Goal: Transaction & Acquisition: Purchase product/service

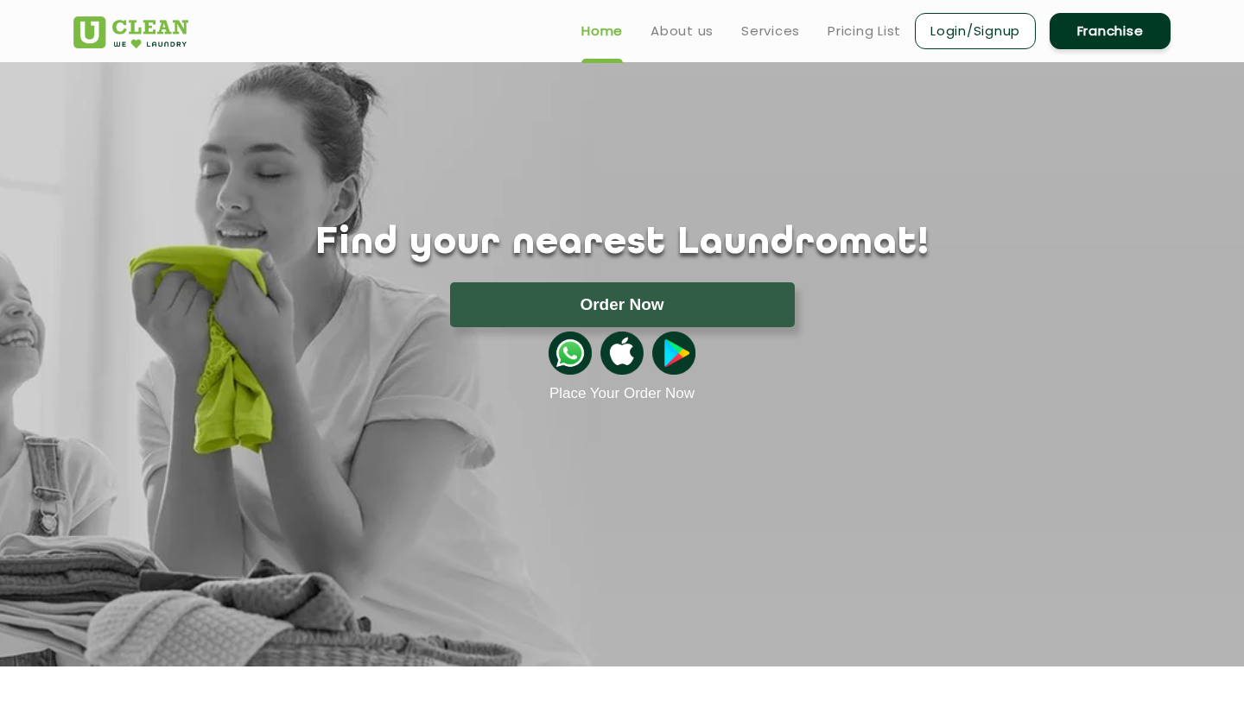
click at [673, 301] on button "Order Now" at bounding box center [622, 304] width 345 height 45
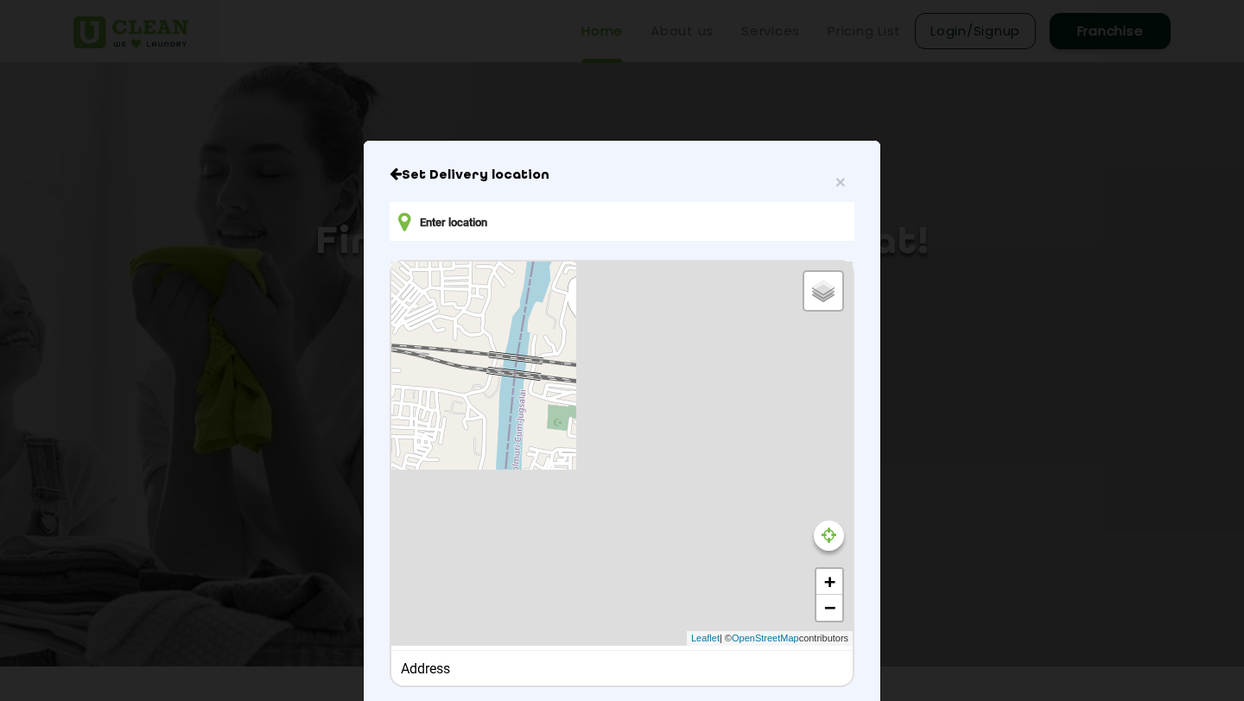
type input "Q5P8+8W8, Rd Number 7, Aditypur 1, Aditypur Colony Site No 1, Adityapur, Jamshe…"
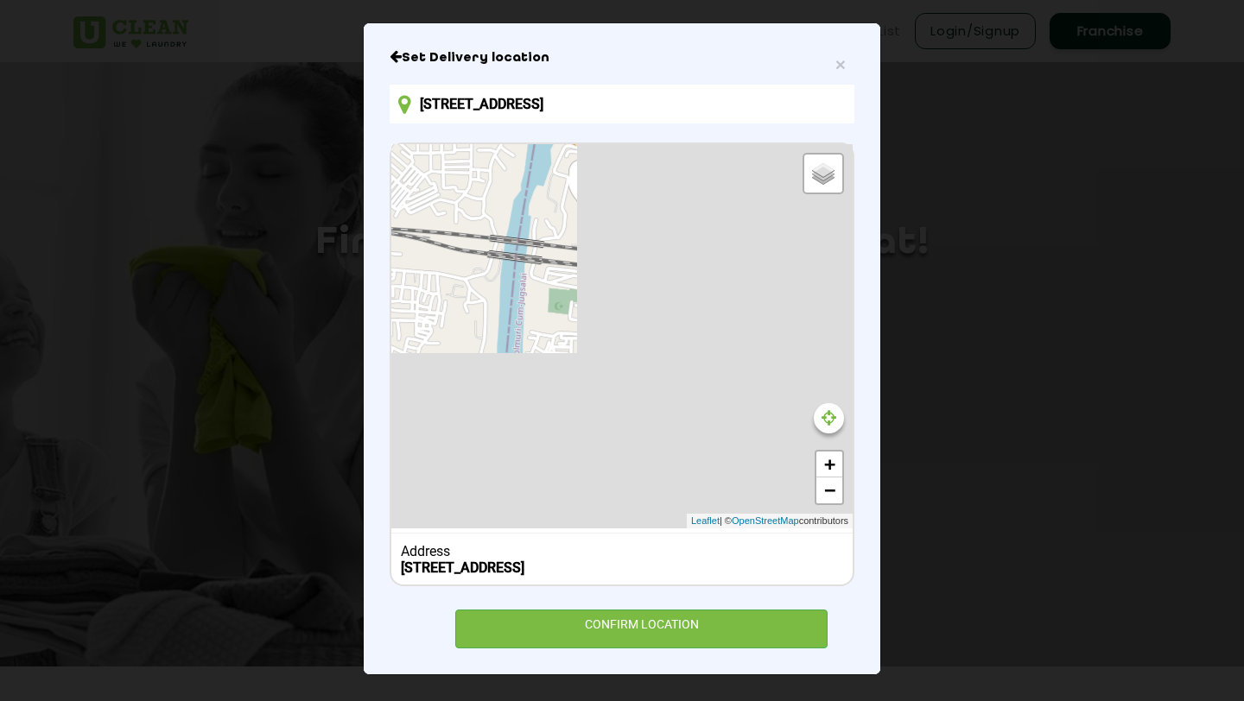
scroll to position [132, 0]
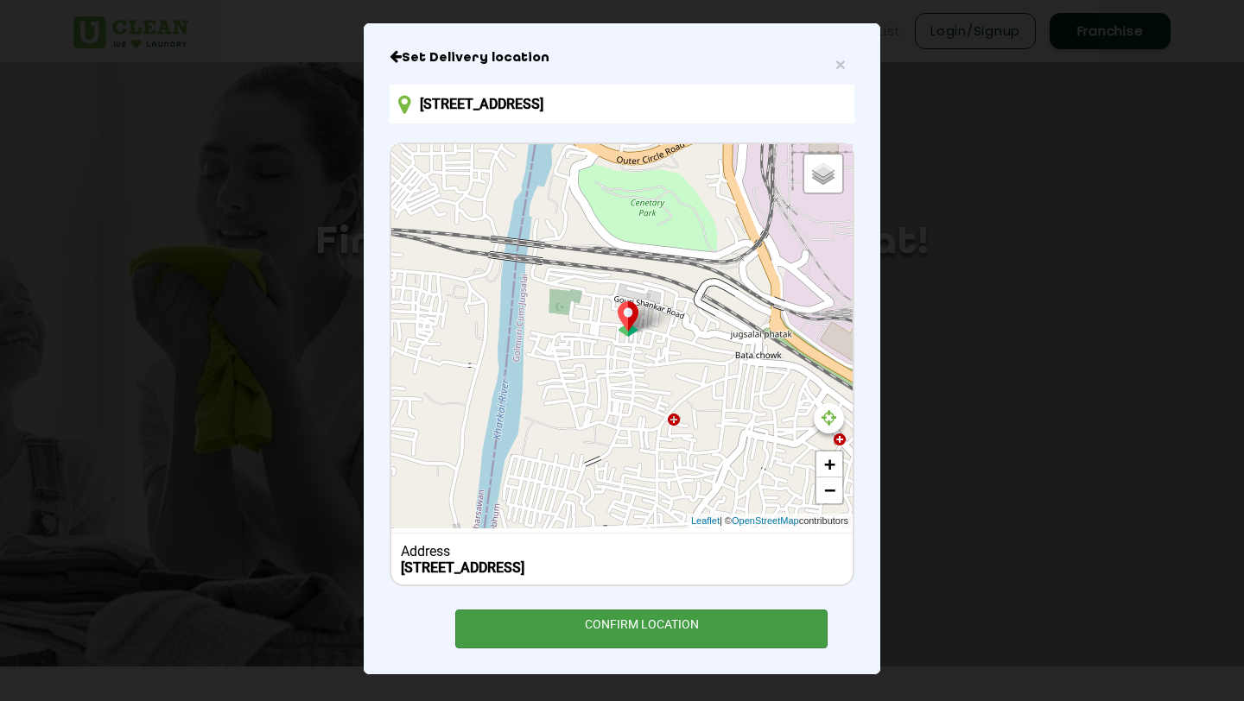
click at [631, 629] on div "CONFIRM LOCATION" at bounding box center [641, 629] width 372 height 39
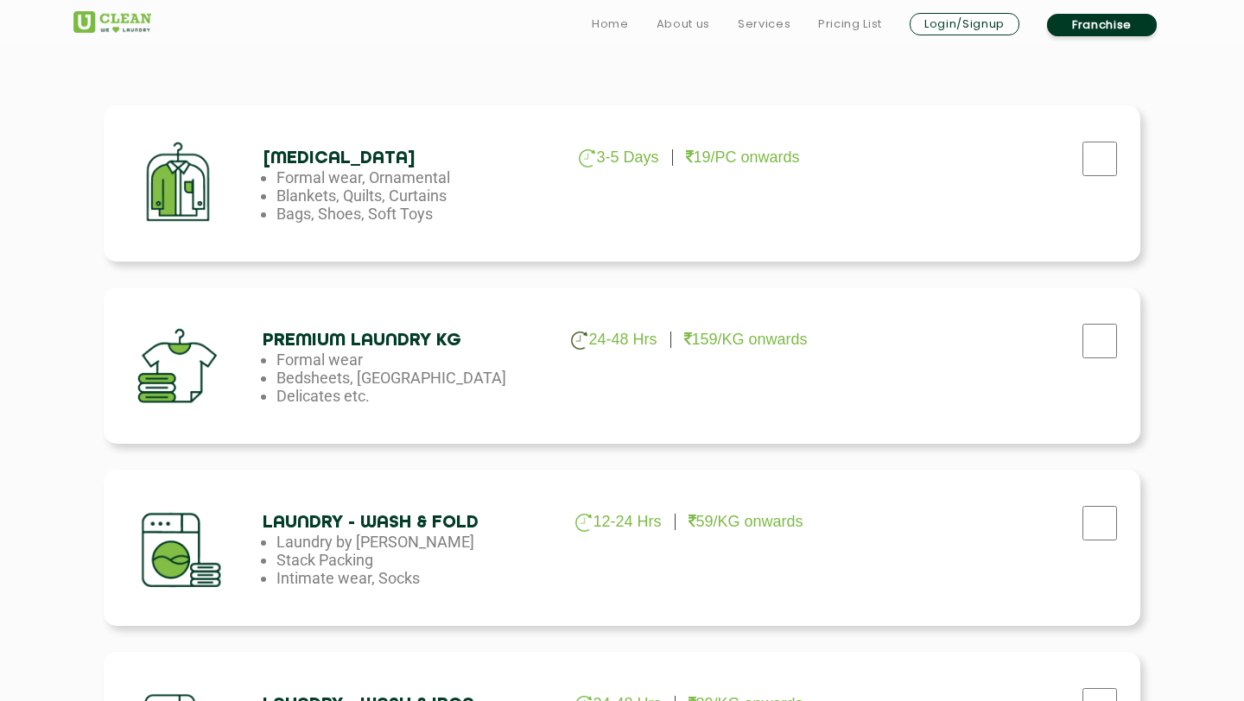
click at [789, 349] on ul "24-48 Hrs 159/KG onwards" at bounding box center [688, 340] width 280 height 19
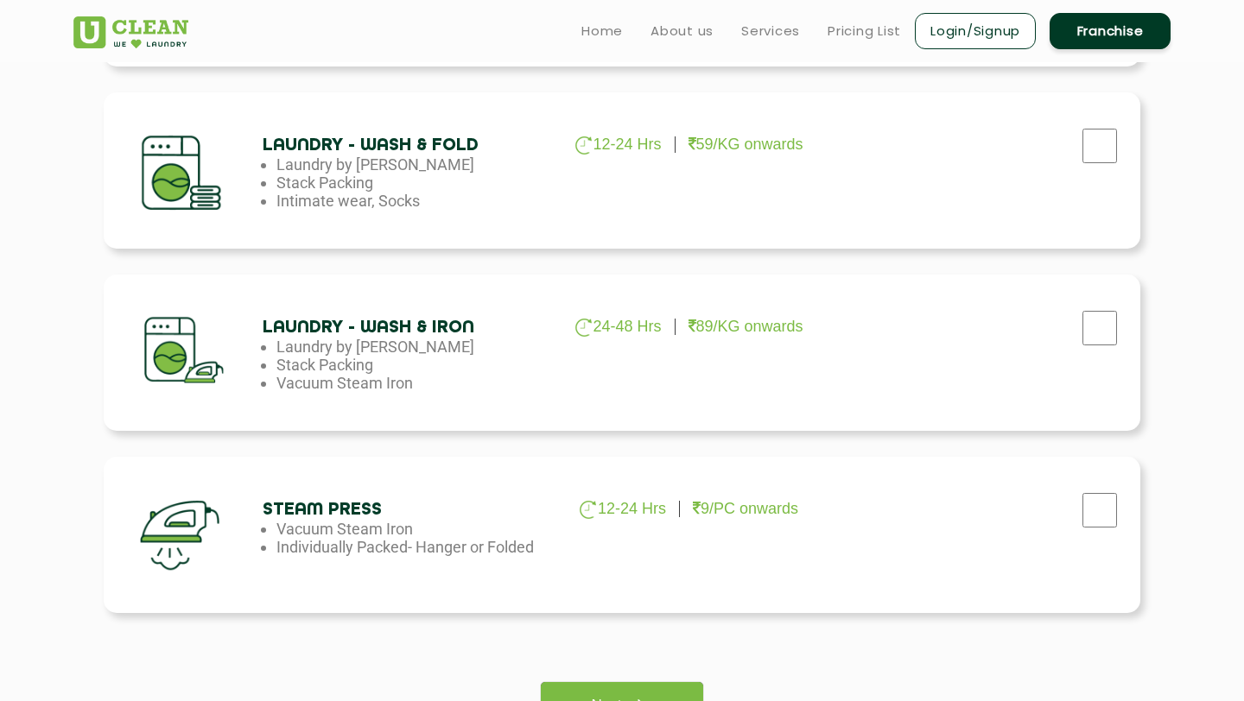
scroll to position [696, 0]
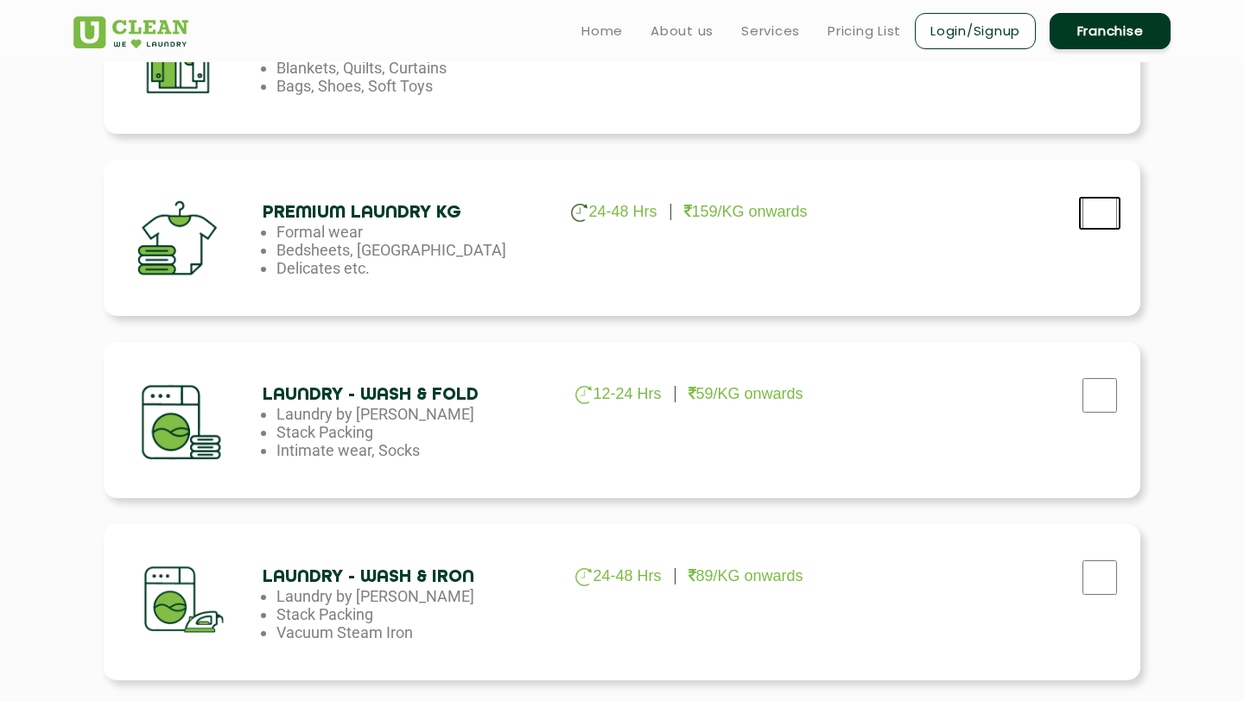
click at [1093, 214] on input "checkbox" at bounding box center [1099, 213] width 43 height 35
checkbox input "true"
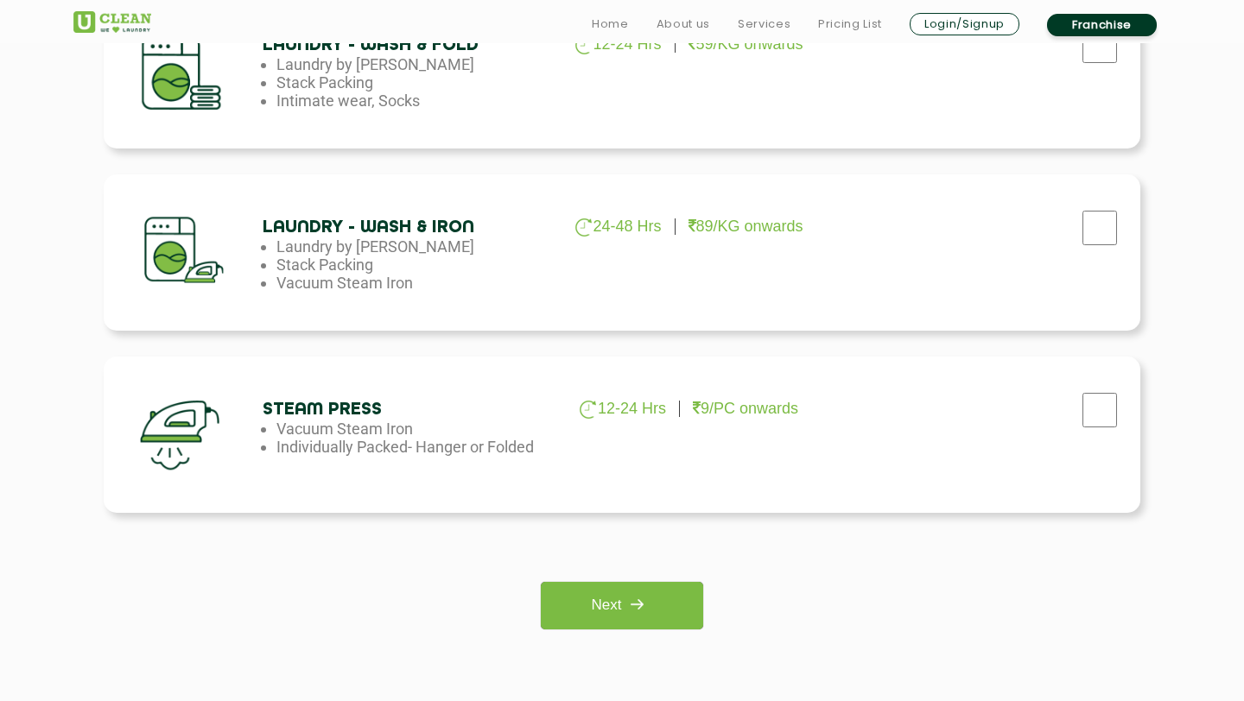
scroll to position [1386, 0]
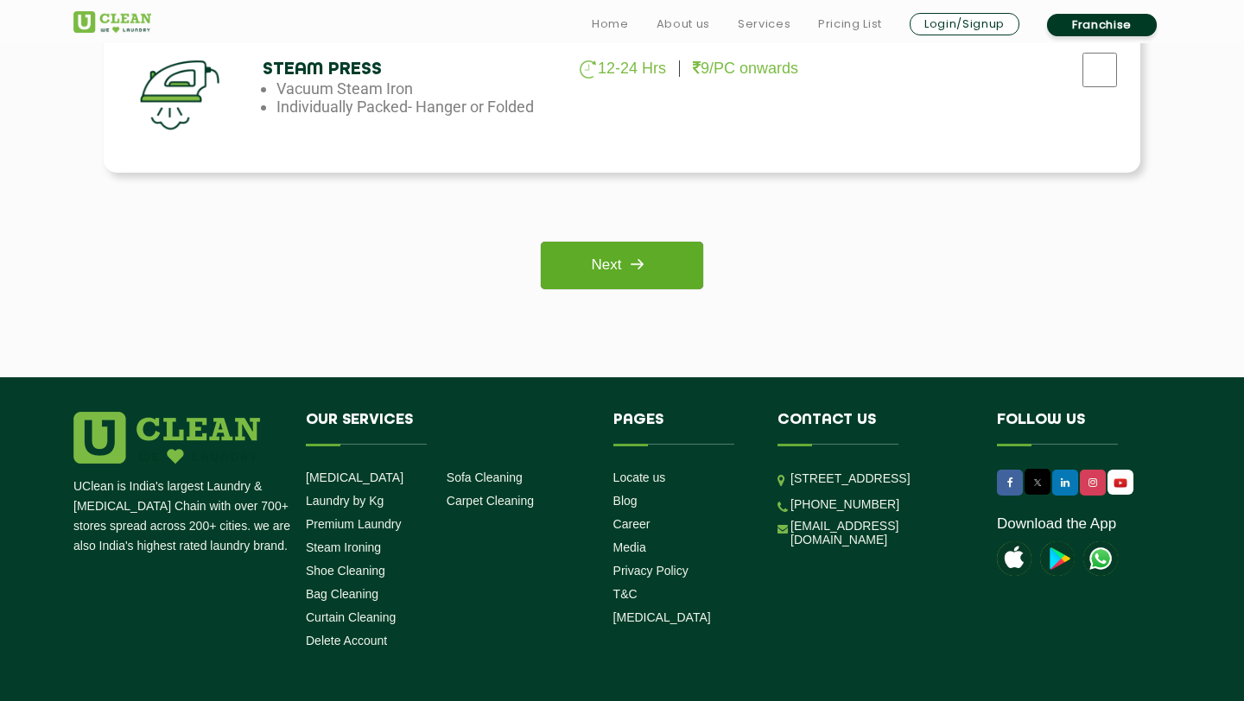
click at [649, 276] on img at bounding box center [636, 264] width 31 height 31
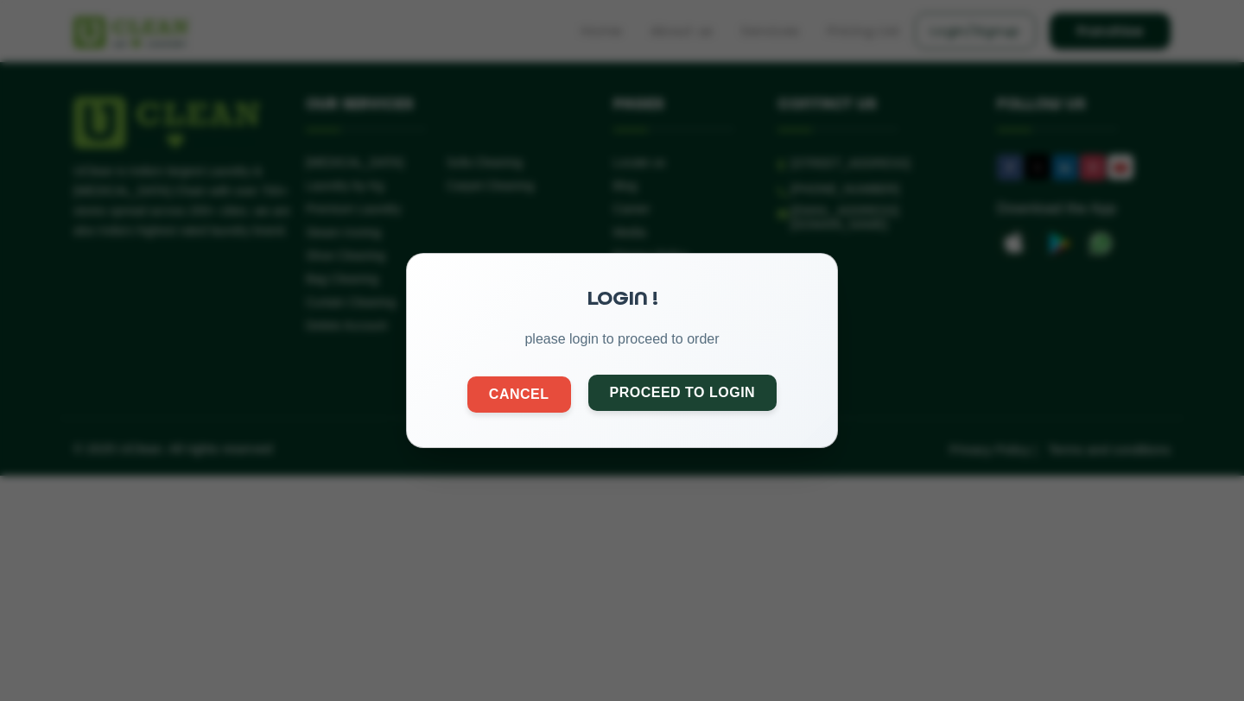
click at [630, 404] on button "Proceed to Login" at bounding box center [682, 393] width 189 height 36
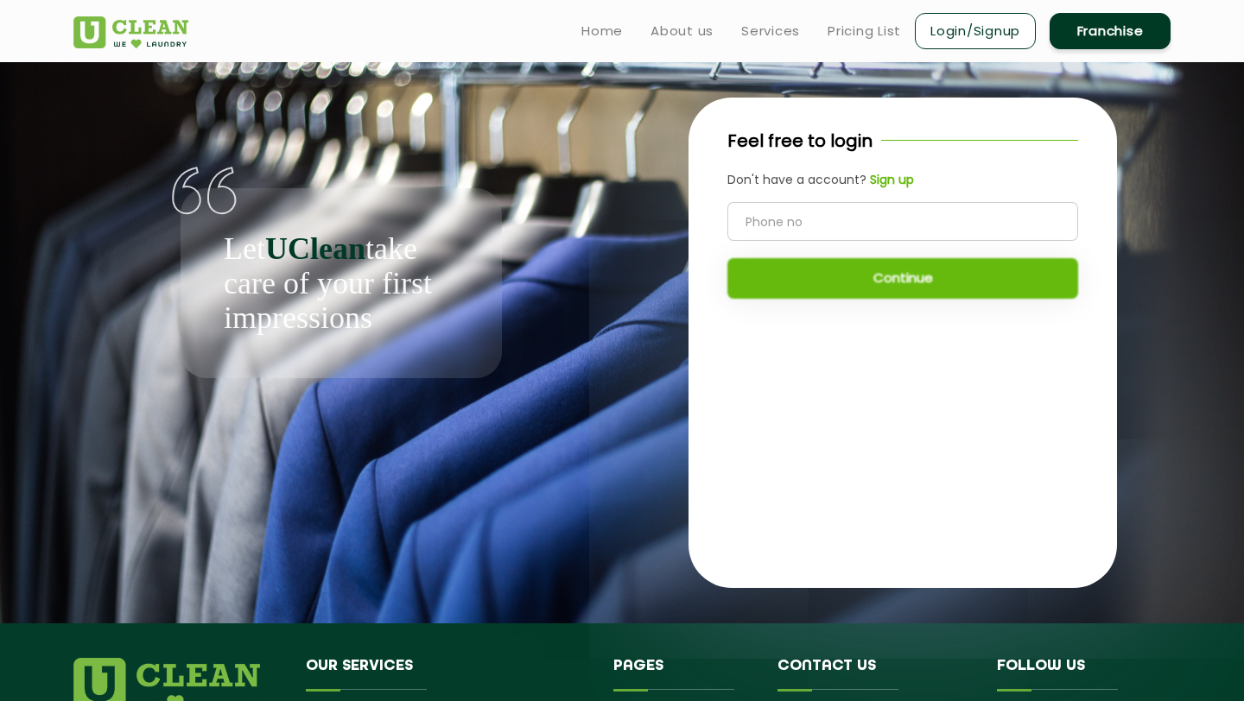
click at [821, 210] on input "tel" at bounding box center [902, 221] width 351 height 39
type input "9304236395"
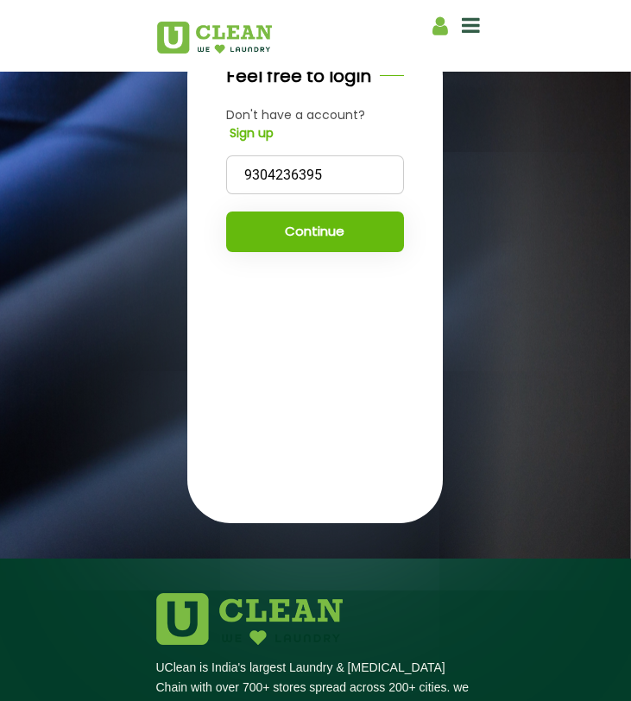
scroll to position [413, 0]
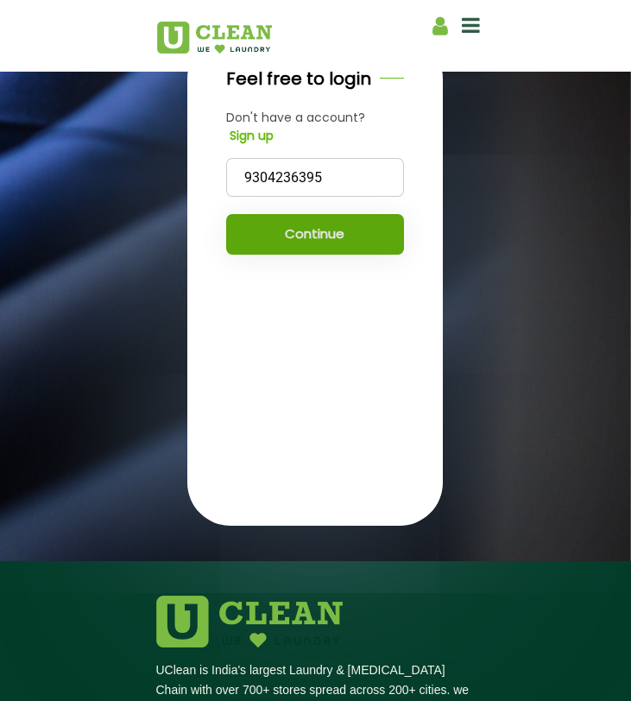
click at [286, 255] on button "Continue" at bounding box center [315, 234] width 179 height 41
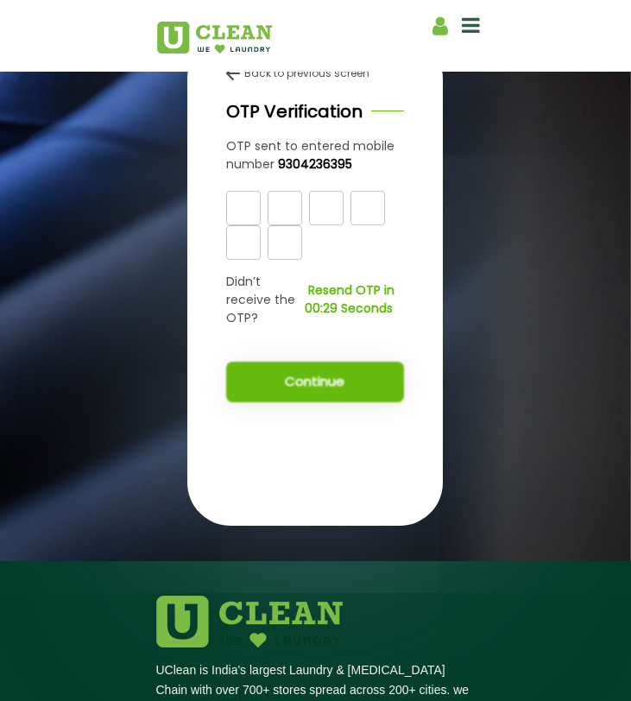
scroll to position [304, 0]
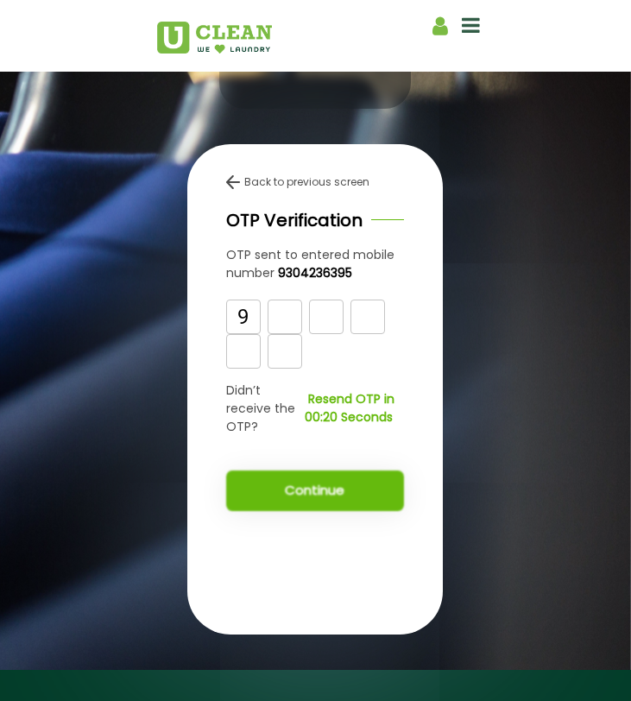
type input "9"
type input "8"
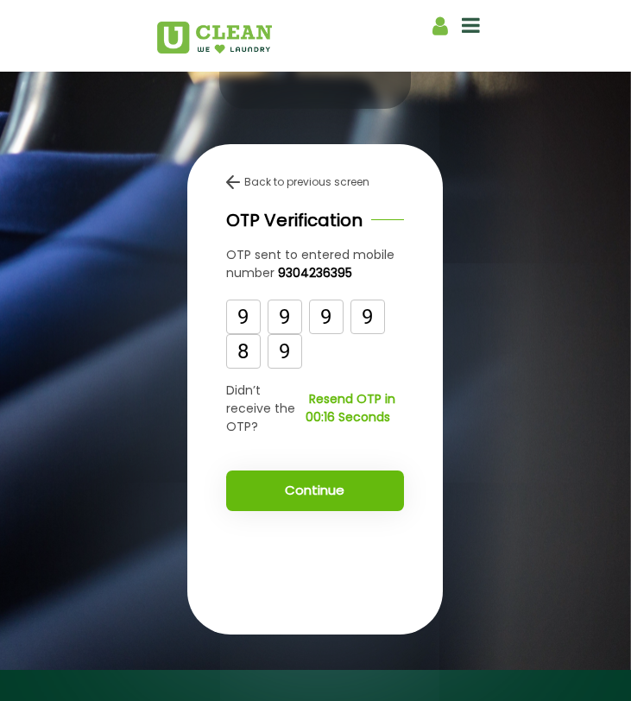
type input "9"
click at [278, 511] on button "Continue" at bounding box center [315, 491] width 179 height 41
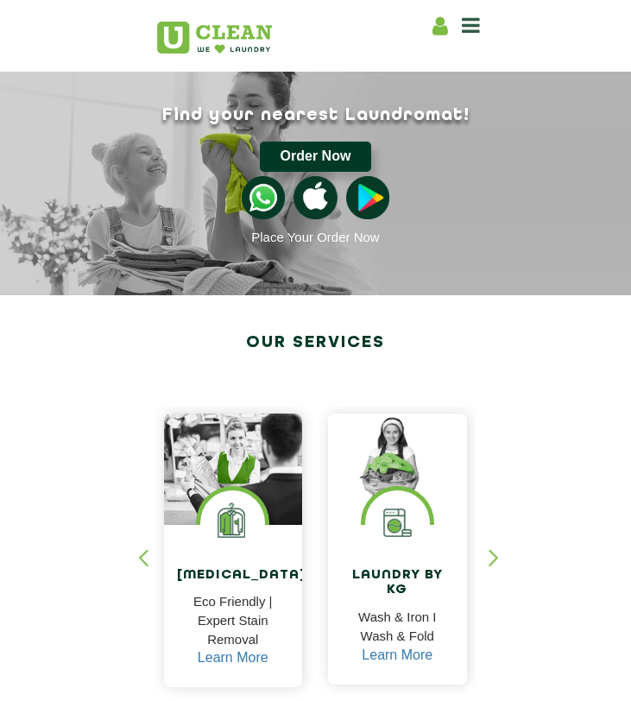
click at [324, 151] on button "Order Now" at bounding box center [315, 157] width 111 height 30
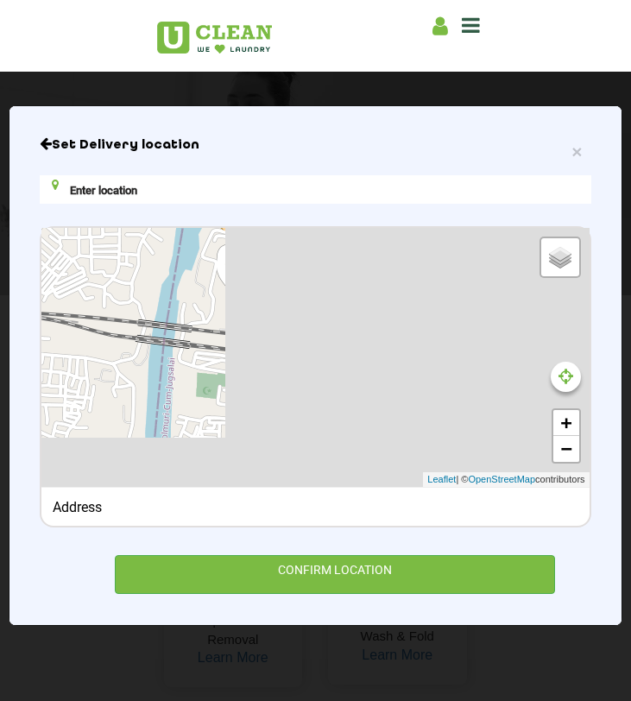
type input "Q5P8+8W8, Rd Number 7, Aditypur 1, Aditypur Colony Site No 1, Adityapur, Jamshe…"
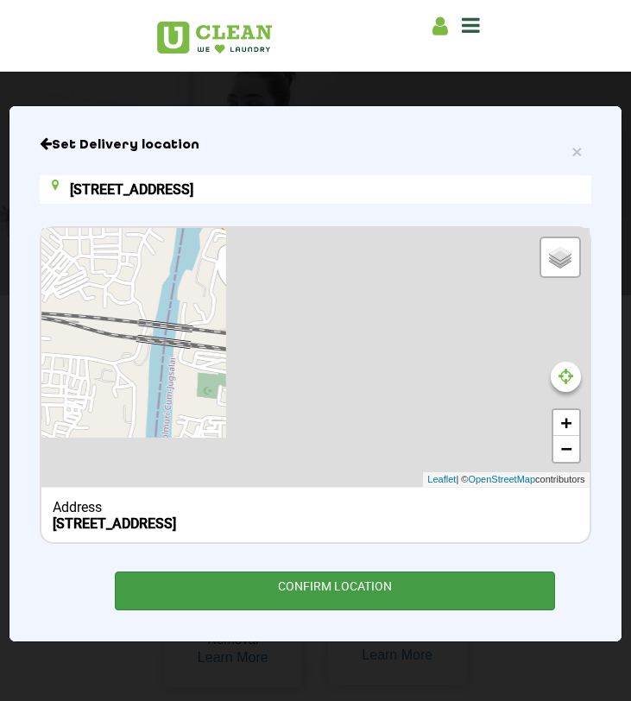
click at [307, 594] on div "CONFIRM LOCATION" at bounding box center [335, 591] width 441 height 39
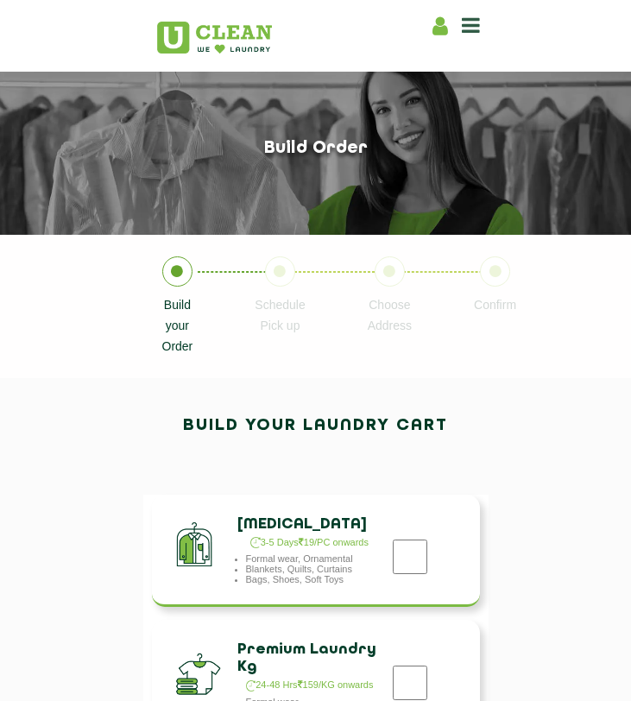
scroll to position [326, 0]
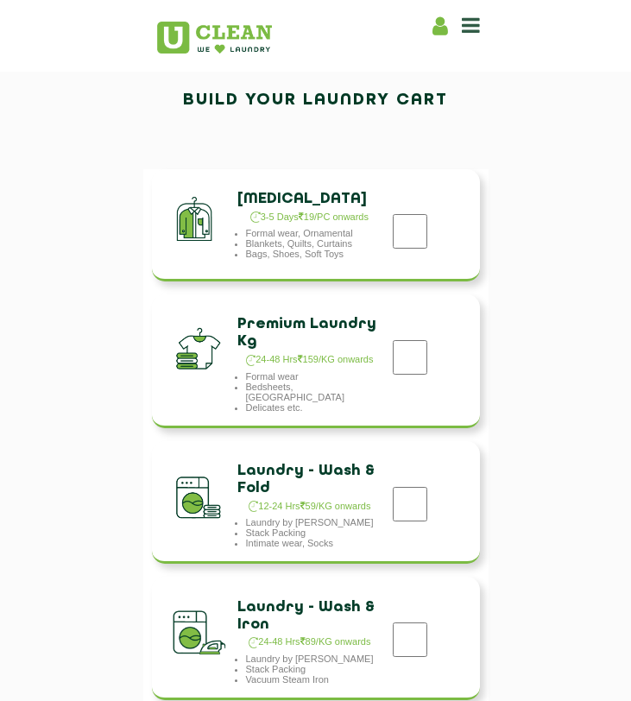
click at [396, 476] on div "Laundry - Wash & Fold 12-24 Hrs 59/KG onwards Laundry by Kilo Stack Packing Int…" at bounding box center [316, 503] width 328 height 124
click at [409, 502] on input "checkbox" at bounding box center [410, 504] width 43 height 35
checkbox input "true"
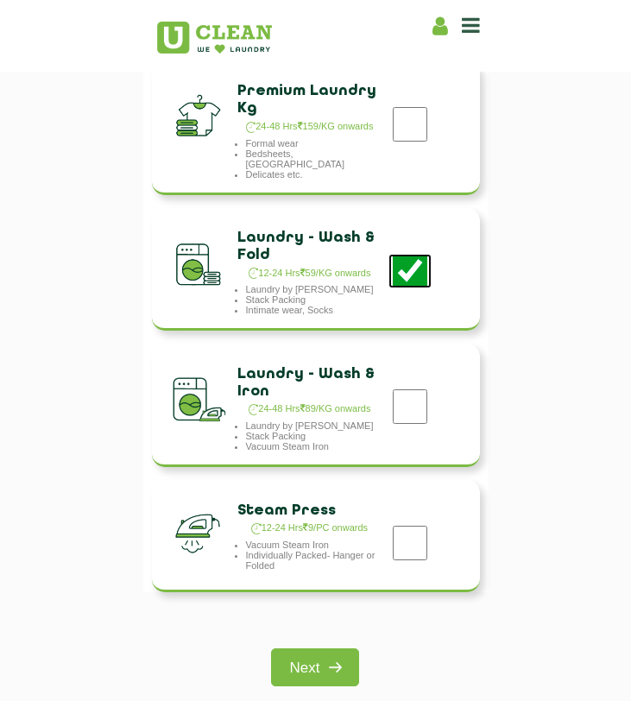
scroll to position [911, 0]
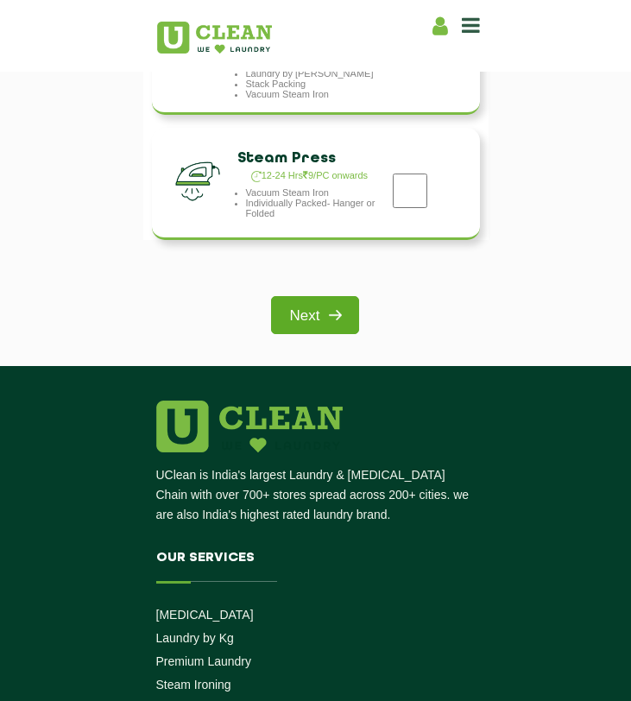
click at [301, 324] on link "Next" at bounding box center [315, 315] width 89 height 38
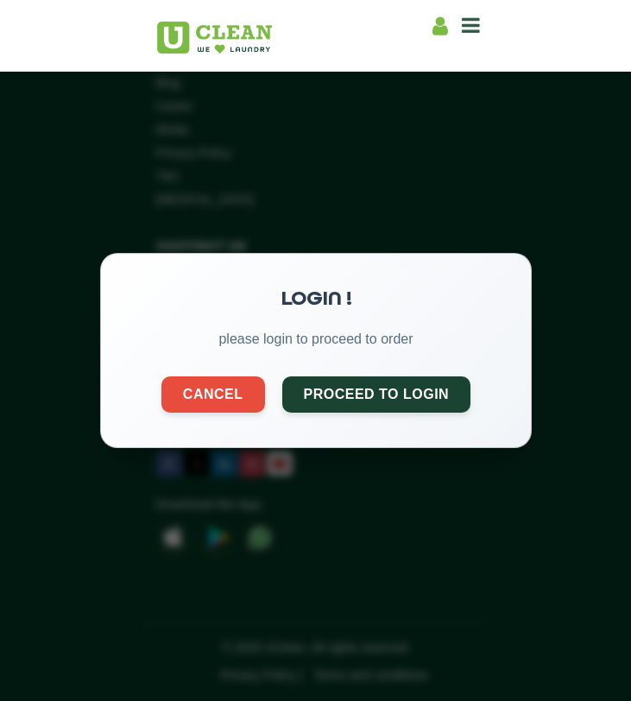
click at [409, 109] on div "LOGIN ! please login to proceed to order Cancel Proceed to Login" at bounding box center [315, 350] width 631 height 701
click at [189, 383] on button "Cancel" at bounding box center [213, 393] width 104 height 36
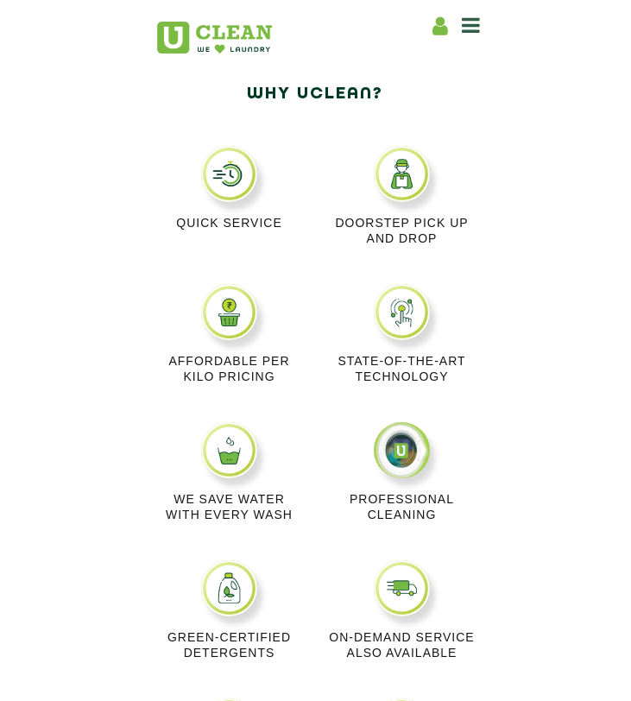
scroll to position [3568, 0]
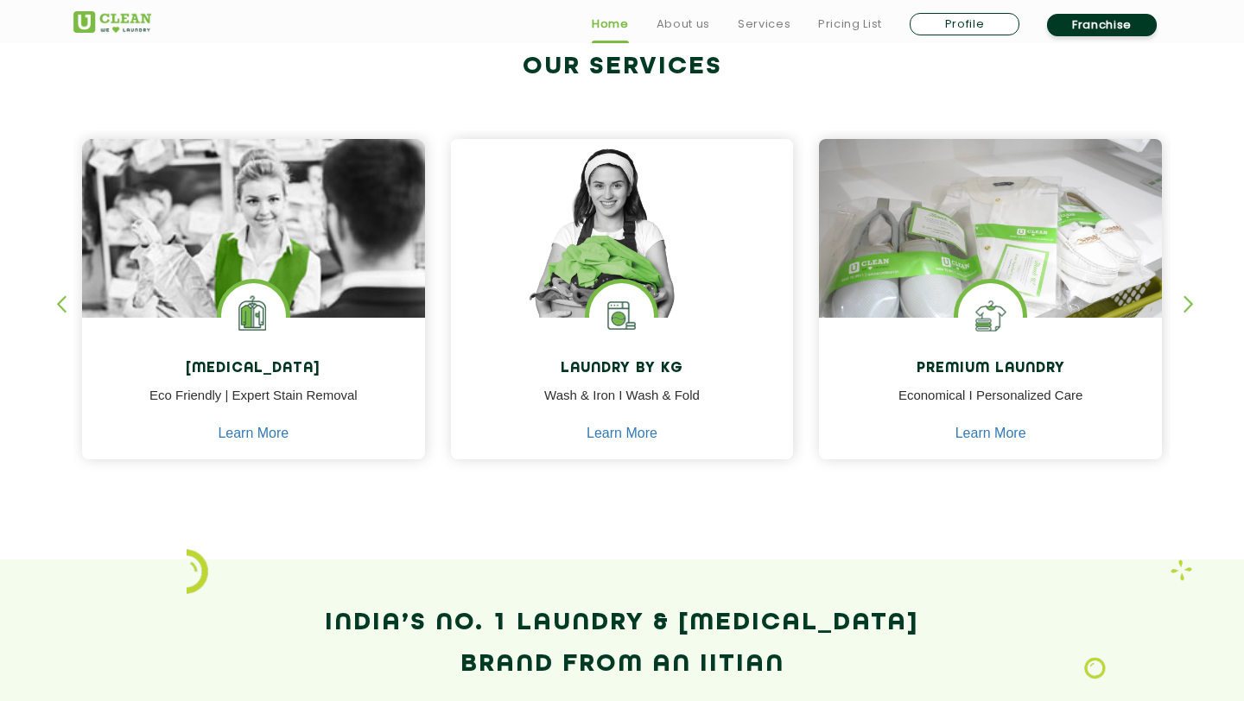
scroll to position [4797, 0]
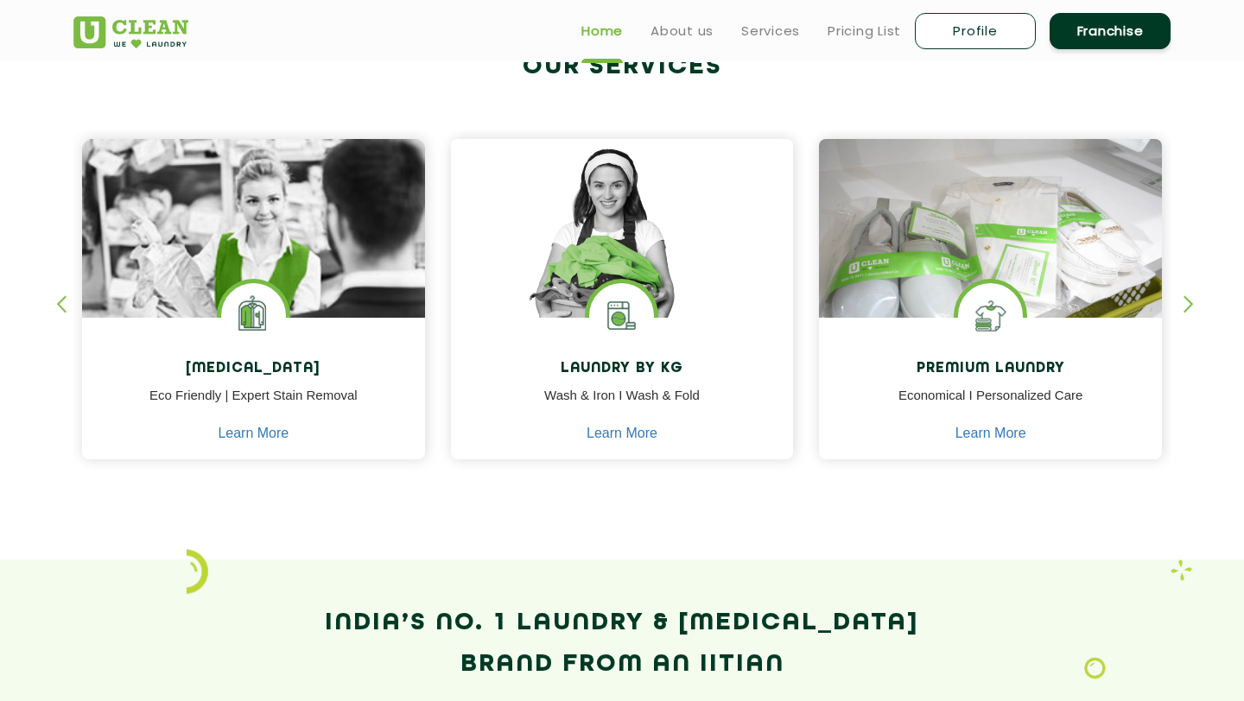
scroll to position [0, 0]
click at [631, 30] on link "About us" at bounding box center [681, 31] width 63 height 21
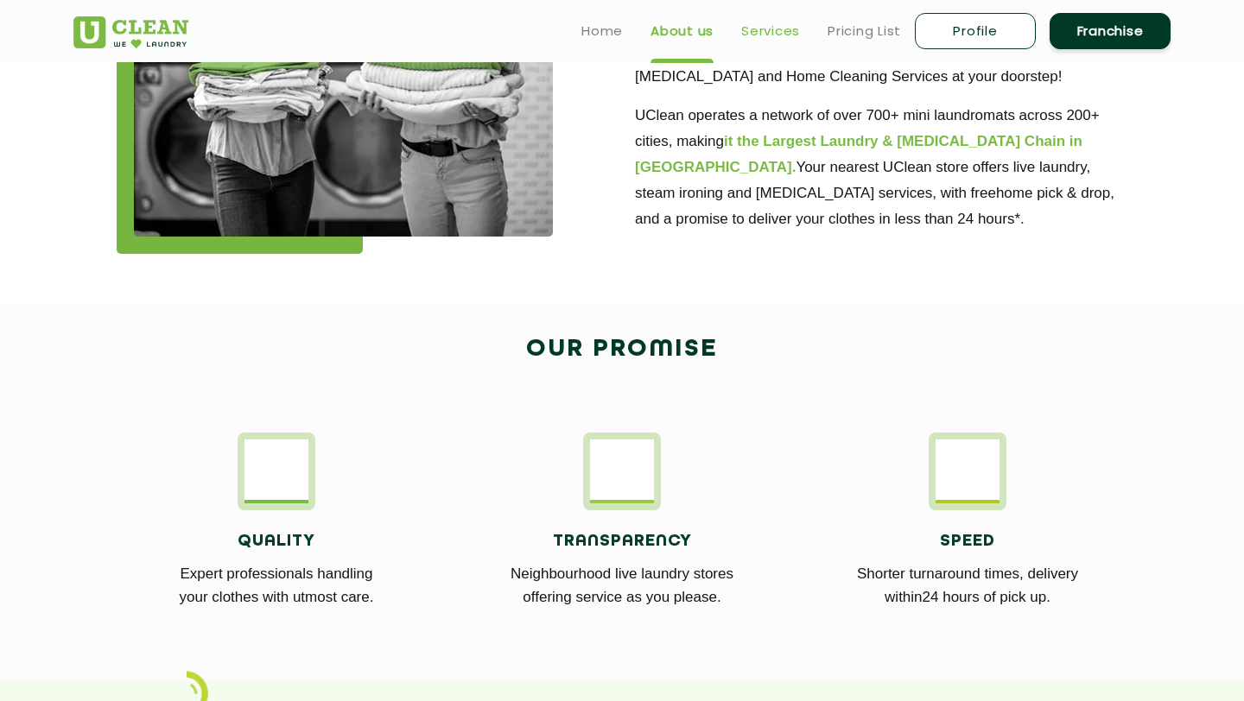
click at [631, 23] on link "Services" at bounding box center [770, 31] width 59 height 21
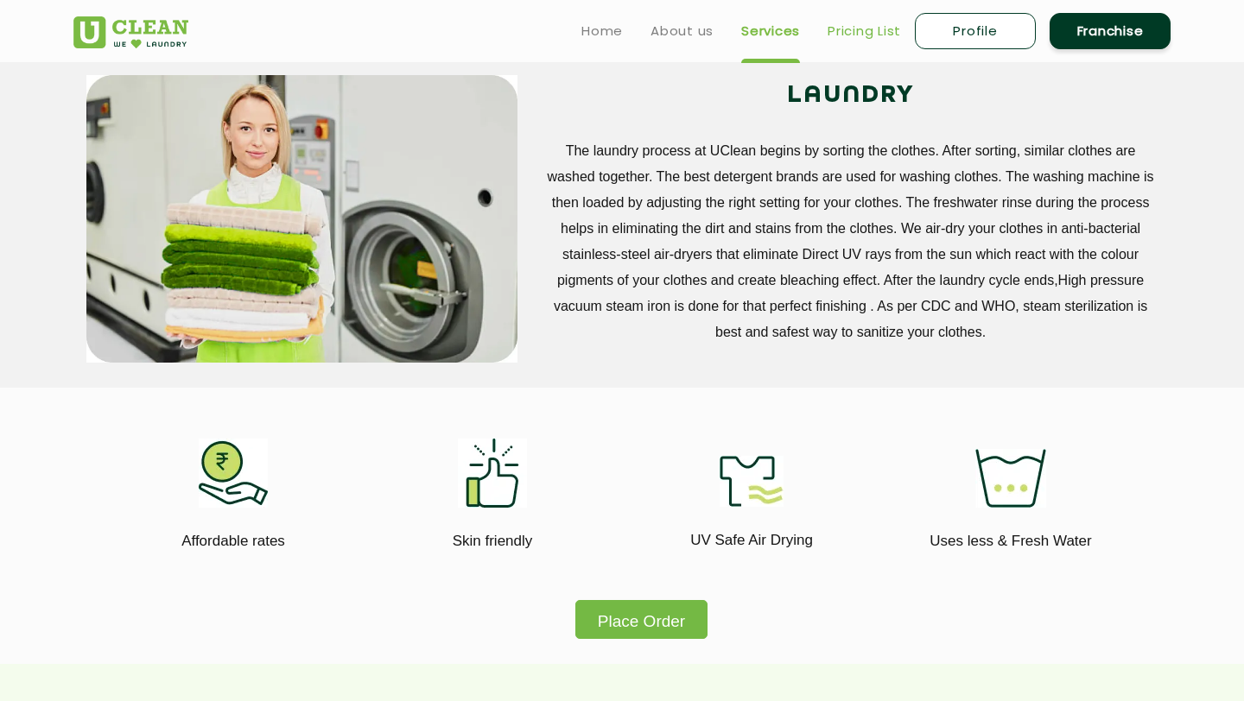
click at [631, 35] on link "Pricing List" at bounding box center [863, 31] width 73 height 21
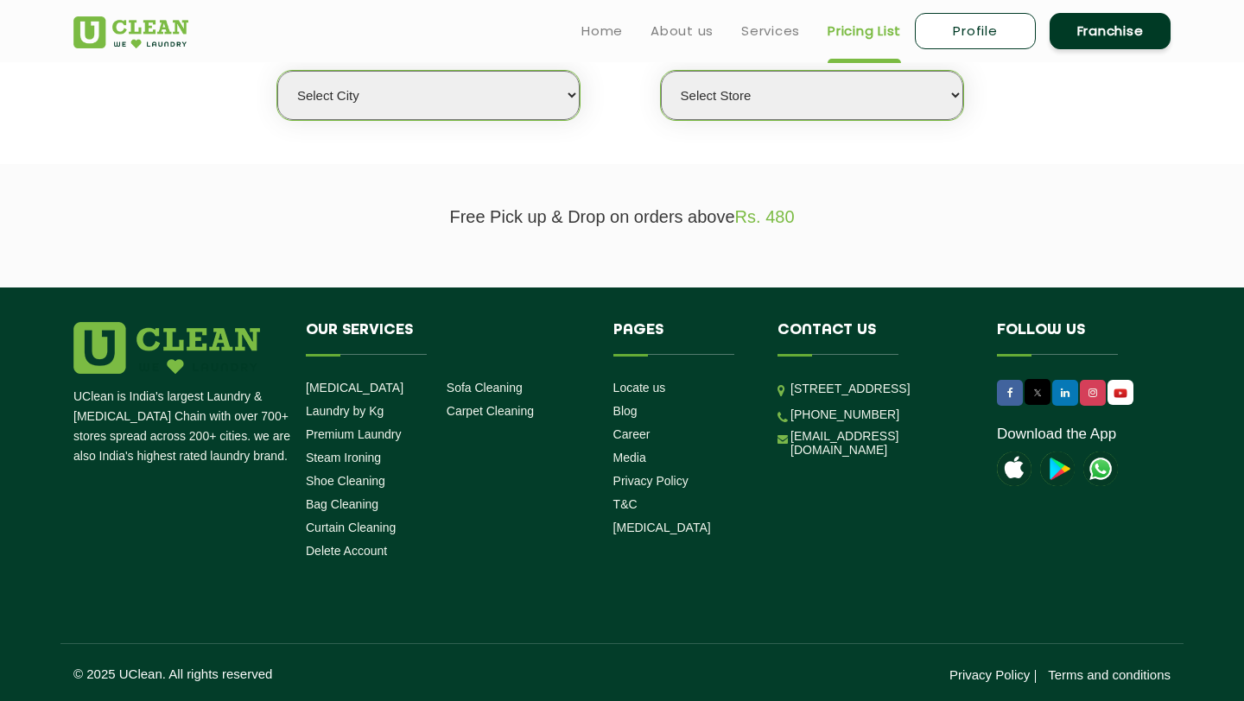
select select "0"
click at [631, 35] on link "Services" at bounding box center [770, 31] width 59 height 21
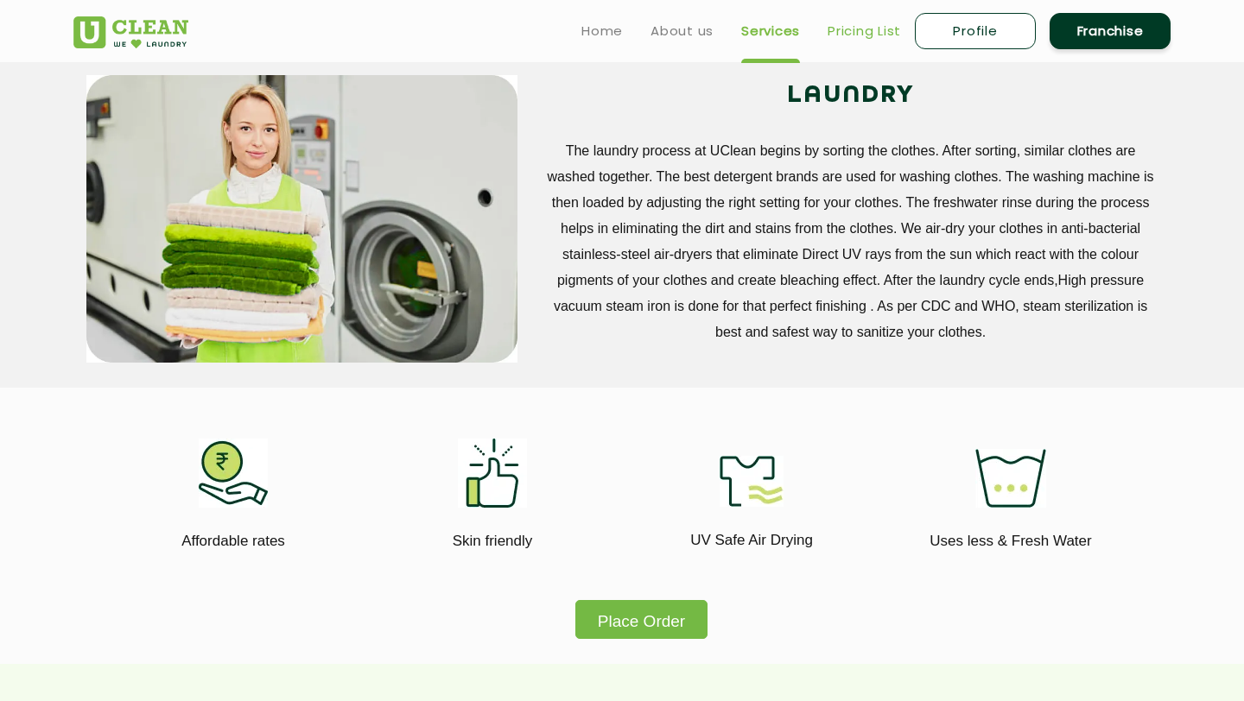
click at [631, 28] on link "Pricing List" at bounding box center [863, 31] width 73 height 21
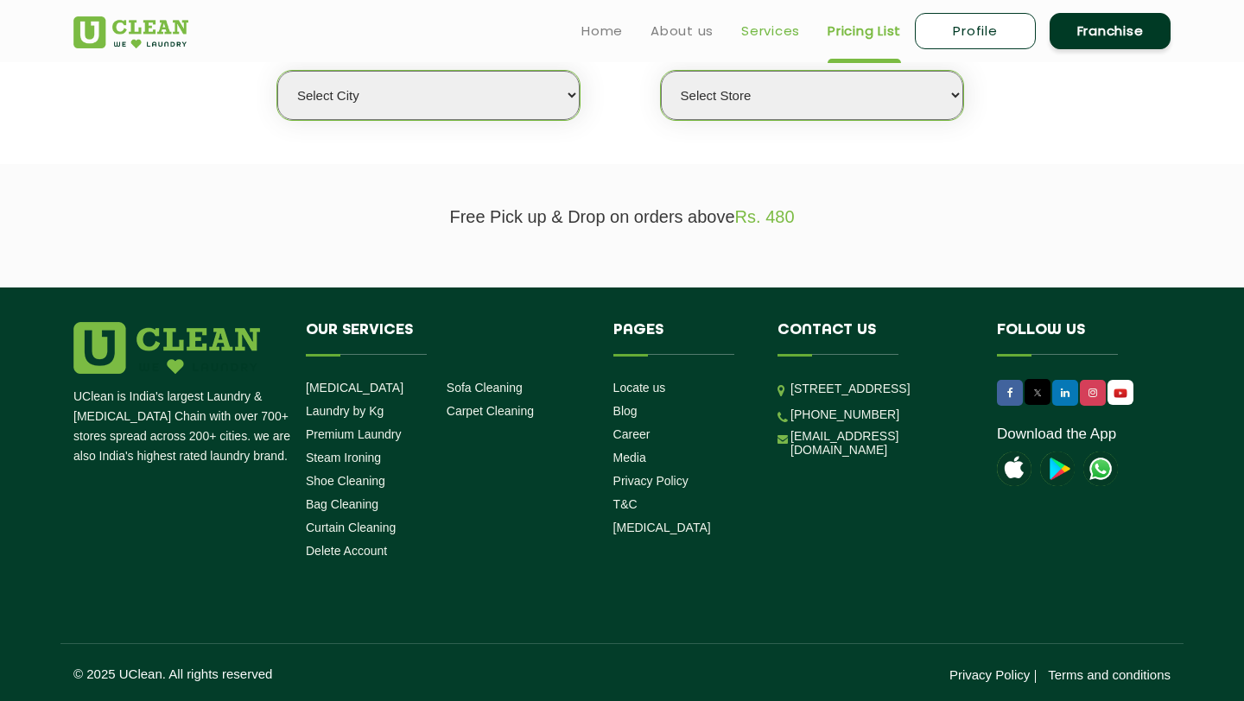
click at [631, 38] on link "Services" at bounding box center [770, 31] width 59 height 21
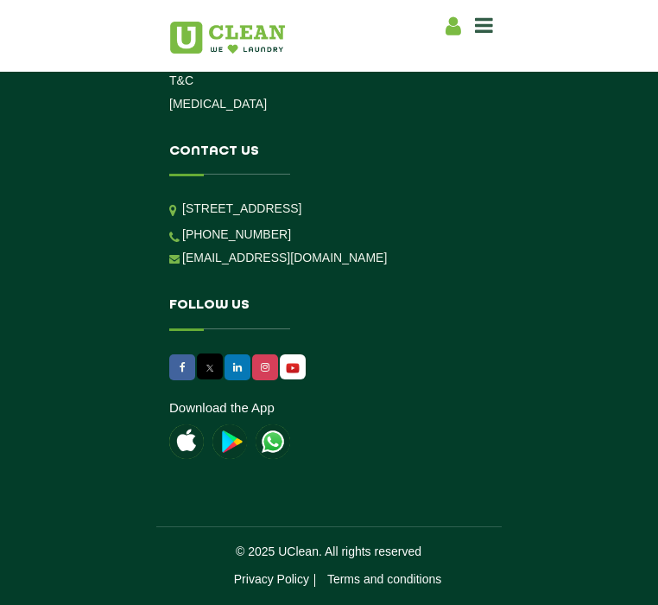
scroll to position [6424, 0]
click at [171, 503] on div "UClean is India's largest Laundry & Dry Cleaning Chain with over 700+ stores sp…" at bounding box center [328, 11] width 345 height 1151
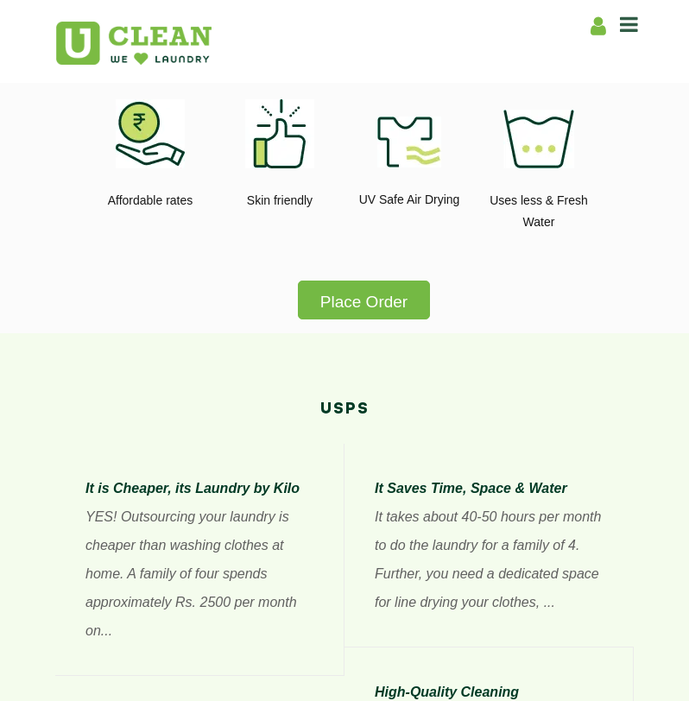
scroll to position [1064, 0]
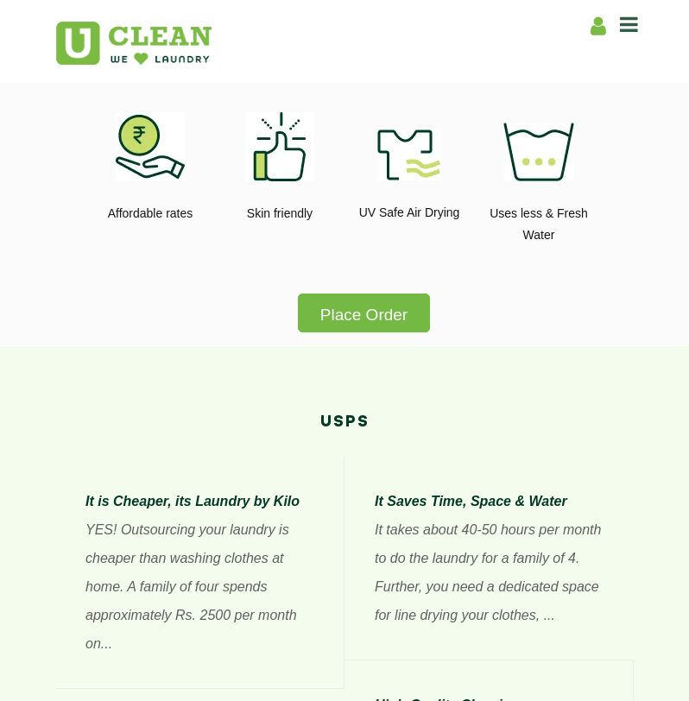
click at [629, 35] on span at bounding box center [629, 25] width 18 height 24
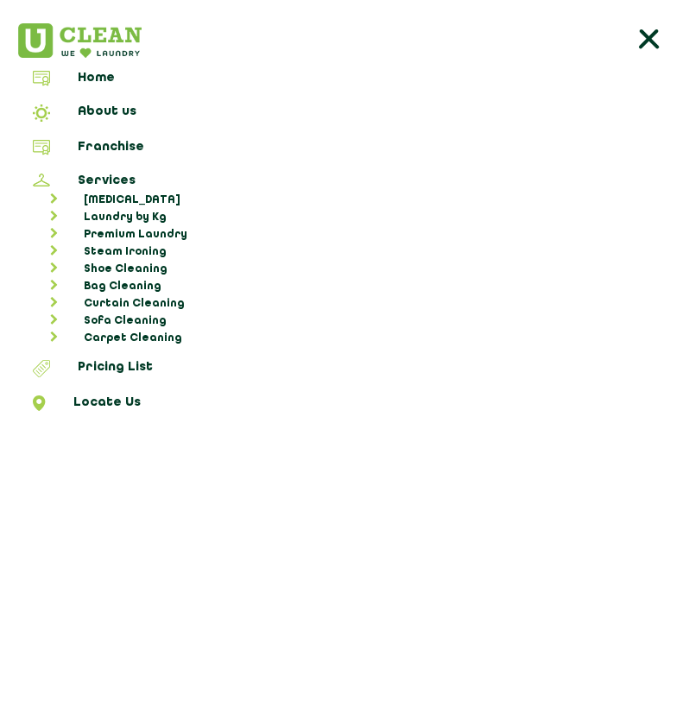
click at [631, 31] on icon at bounding box center [648, 40] width 35 height 35
